Goal: Transaction & Acquisition: Donate

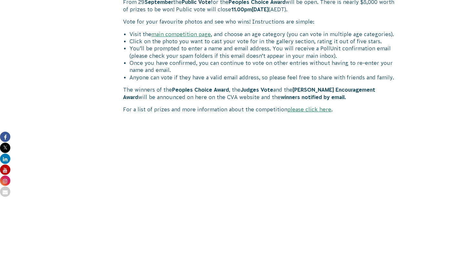
scroll to position [426, 0]
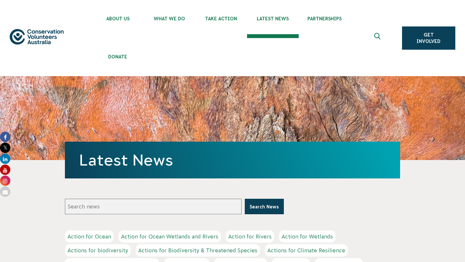
click at [119, 59] on span "Donate" at bounding box center [118, 56] width 52 height 5
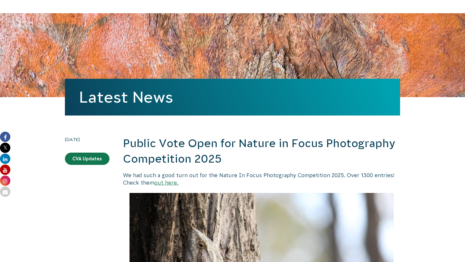
scroll to position [20, 0]
